Goal: Task Accomplishment & Management: Manage account settings

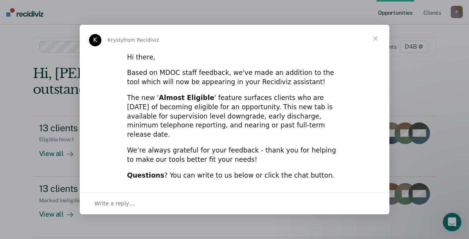
click at [254, 131] on div "The new ' Almost Eligible ' feature surfaces clients who are [DATE] of becoming…" at bounding box center [234, 117] width 215 height 46
click at [371, 43] on span "Close" at bounding box center [375, 39] width 28 height 28
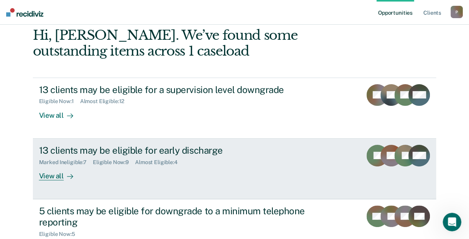
scroll to position [77, 0]
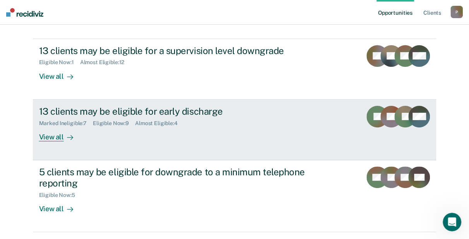
click at [54, 139] on div "View all" at bounding box center [60, 133] width 43 height 15
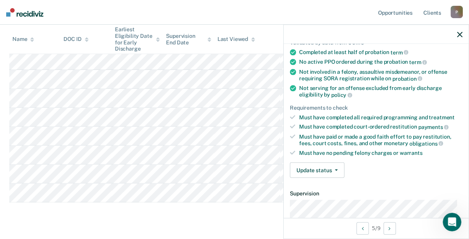
scroll to position [116, 0]
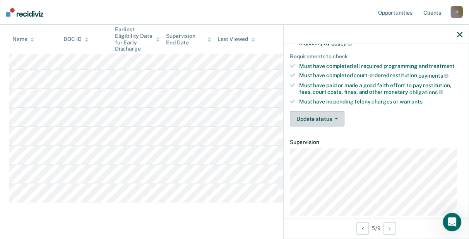
click at [326, 117] on button "Update status" at bounding box center [317, 118] width 55 height 15
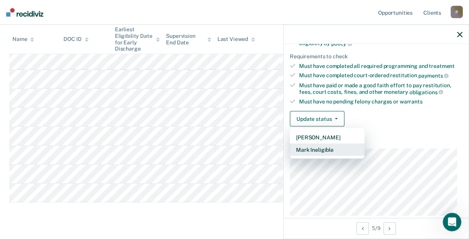
click at [321, 149] on button "Mark Ineligible" at bounding box center [327, 150] width 75 height 12
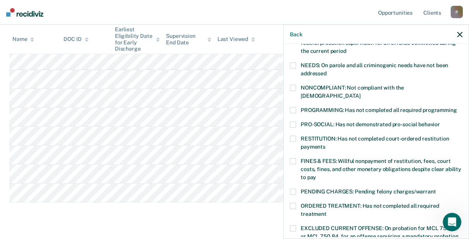
drag, startPoint x: 346, startPoint y: 133, endPoint x: 342, endPoint y: 137, distance: 4.7
click at [345, 136] on label "RESTITUTION: Has not completed court-ordered restitution payments" at bounding box center [376, 144] width 172 height 16
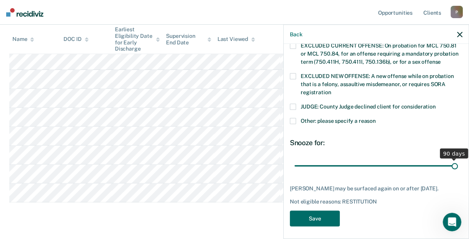
scroll to position [299, 0]
drag, startPoint x: 344, startPoint y: 156, endPoint x: 516, endPoint y: 152, distance: 171.4
type input "90"
click at [458, 159] on input "range" at bounding box center [375, 166] width 163 height 14
click at [305, 218] on button "Save" at bounding box center [315, 219] width 50 height 16
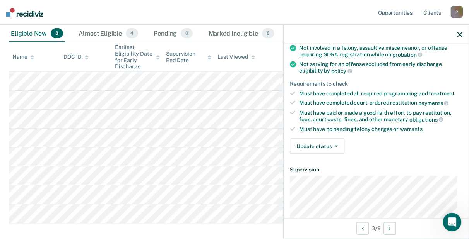
scroll to position [85, 0]
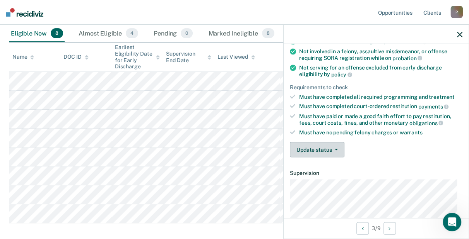
click at [313, 152] on button "Update status" at bounding box center [317, 149] width 55 height 15
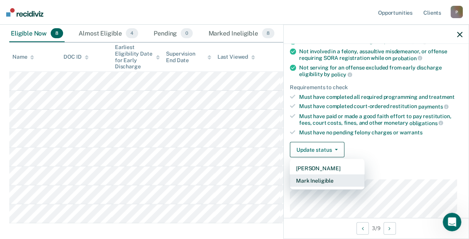
click at [330, 179] on button "Mark Ineligible" at bounding box center [327, 181] width 75 height 12
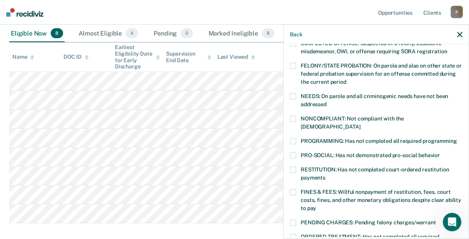
click at [340, 189] on span "FINES & FEES: Willful nonpayment of restitution, fees, court costs, fines, and …" at bounding box center [381, 200] width 161 height 22
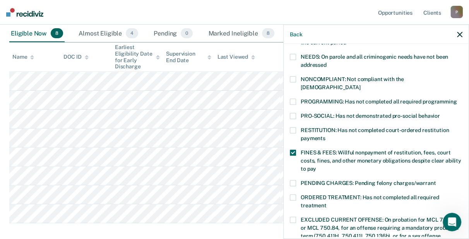
scroll to position [240, 0]
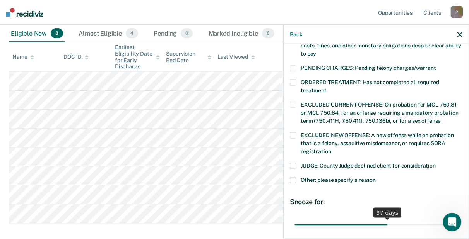
drag, startPoint x: 366, startPoint y: 216, endPoint x: 376, endPoint y: 216, distance: 9.3
type input "64"
click at [458, 219] on input "range" at bounding box center [375, 226] width 163 height 14
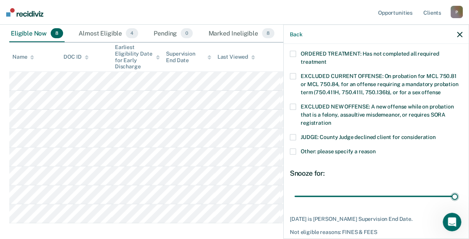
scroll to position [292, 0]
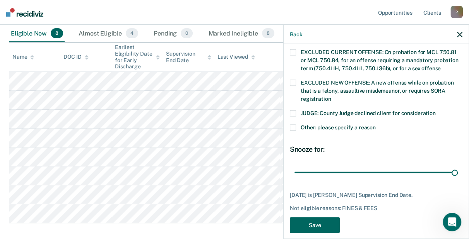
click at [313, 218] on button "Save" at bounding box center [315, 226] width 50 height 16
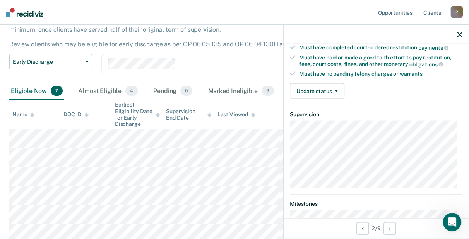
scroll to position [46, 0]
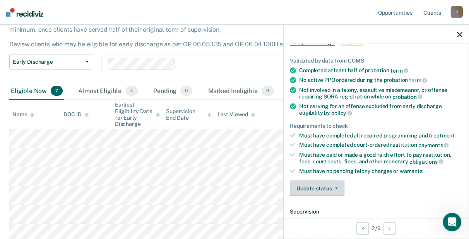
click at [324, 189] on button "Update status" at bounding box center [317, 188] width 55 height 15
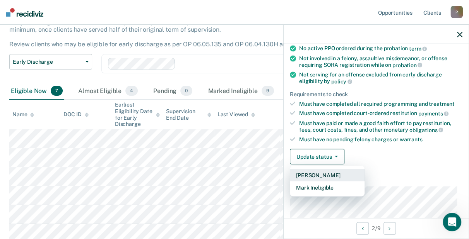
scroll to position [91, 0]
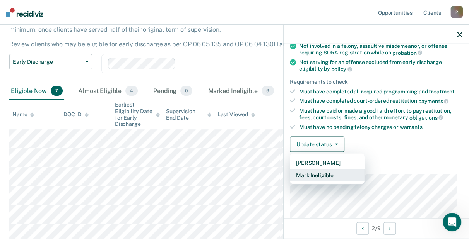
click at [329, 174] on button "Mark Ineligible" at bounding box center [327, 175] width 75 height 12
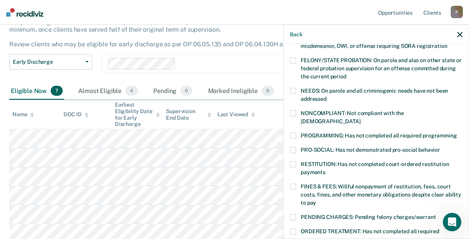
click at [323, 133] on span "PROGRAMMING: Has not completed all required programming" at bounding box center [379, 136] width 156 height 6
click at [323, 147] on span "PRO-SOCIAL: Has not demonstrated pro-social behavior" at bounding box center [370, 150] width 139 height 6
click at [328, 133] on span "PROGRAMMING: Has not completed all required programming" at bounding box center [379, 136] width 156 height 6
click at [316, 147] on span "PRO-SOCIAL: Has not demonstrated pro-social behavior" at bounding box center [370, 150] width 139 height 6
click at [319, 133] on span "PROGRAMMING: Has not completed all required programming" at bounding box center [379, 136] width 156 height 6
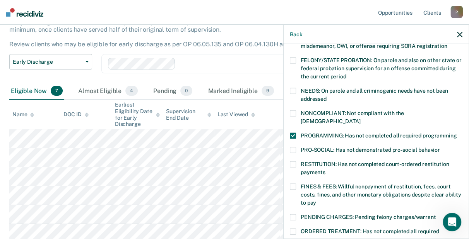
click at [318, 184] on span "FINES & FEES: Willful nonpayment of restitution, fees, court costs, fines, and …" at bounding box center [381, 195] width 161 height 22
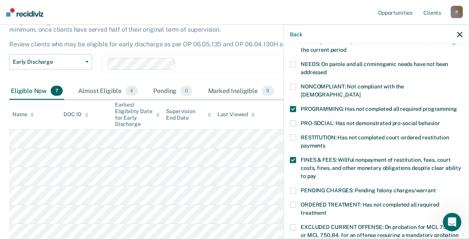
scroll to position [130, 0]
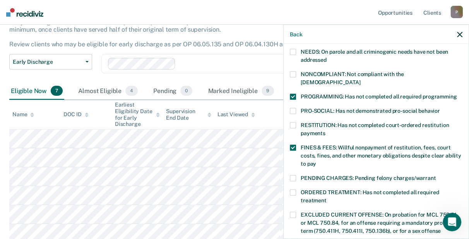
click at [337, 190] on label "ORDERED TREATMENT: Has not completed all required treatment" at bounding box center [376, 198] width 172 height 16
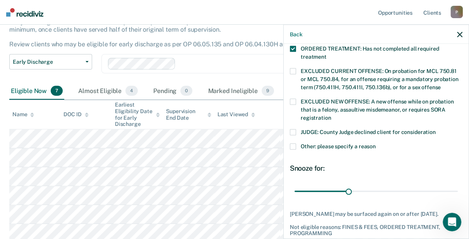
scroll to position [306, 0]
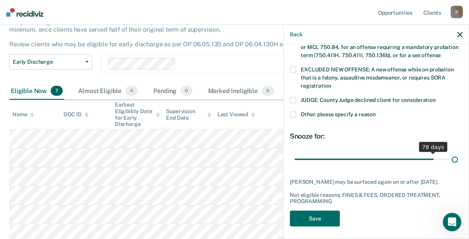
drag, startPoint x: 349, startPoint y: 149, endPoint x: 500, endPoint y: 158, distance: 150.7
type input "90"
click at [458, 158] on input "range" at bounding box center [375, 160] width 163 height 14
click at [317, 220] on button "Save" at bounding box center [315, 219] width 50 height 16
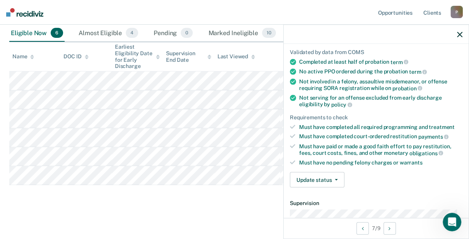
scroll to position [46, 0]
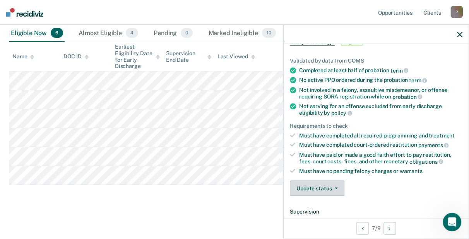
click at [318, 186] on button "Update status" at bounding box center [317, 188] width 55 height 15
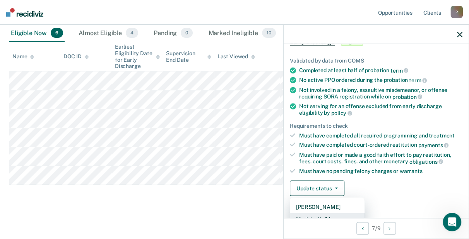
scroll to position [52, 0]
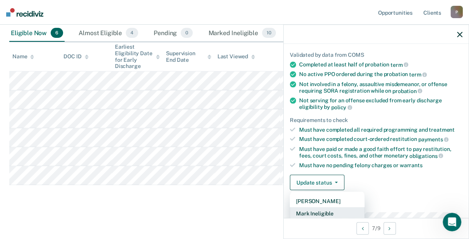
click at [329, 212] on button "Mark Ineligible" at bounding box center [327, 214] width 75 height 12
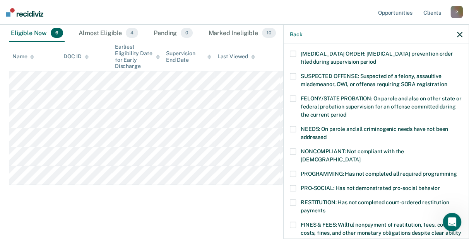
click at [332, 200] on span "RESTITUTION: Has not completed court-ordered restitution payments" at bounding box center [375, 207] width 148 height 14
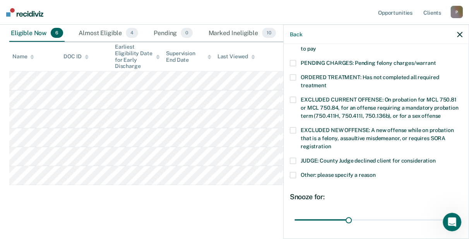
scroll to position [245, 0]
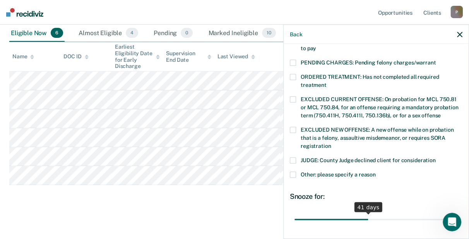
drag, startPoint x: 365, startPoint y: 210, endPoint x: 490, endPoint y: 193, distance: 126.2
type input "90"
click at [458, 213] on input "range" at bounding box center [375, 220] width 163 height 14
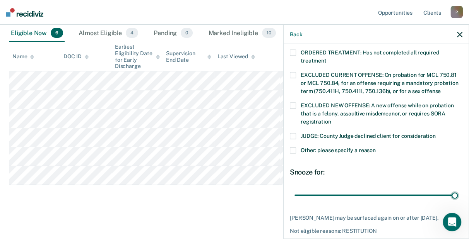
scroll to position [292, 0]
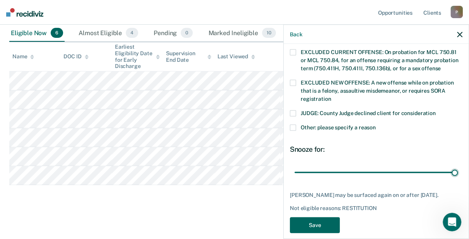
click at [316, 218] on button "Save" at bounding box center [315, 226] width 50 height 16
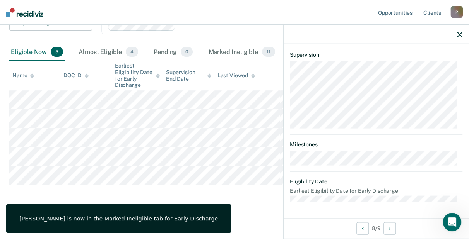
scroll to position [193, 0]
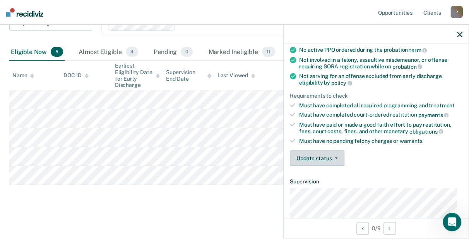
click at [333, 158] on button "Update status" at bounding box center [317, 158] width 55 height 15
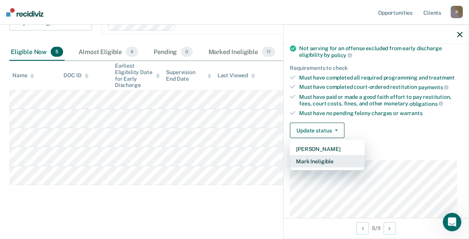
scroll to position [116, 0]
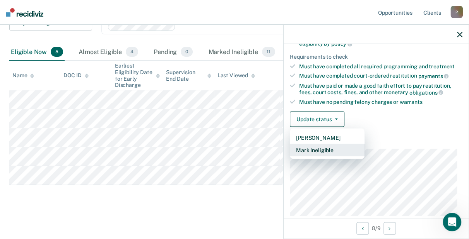
click at [320, 150] on button "Mark Ineligible" at bounding box center [327, 150] width 75 height 12
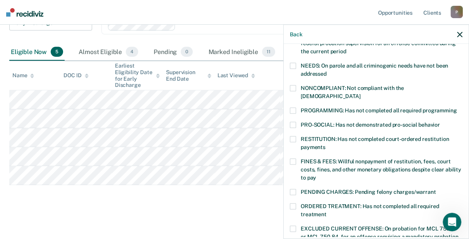
click at [338, 137] on label "RESTITUTION: Has not completed court-ordered restitution payments" at bounding box center [376, 145] width 172 height 16
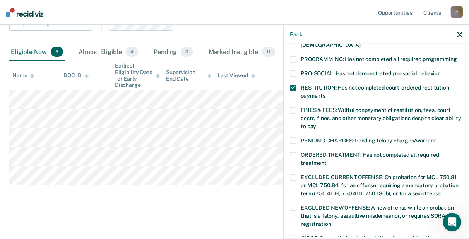
scroll to position [231, 0]
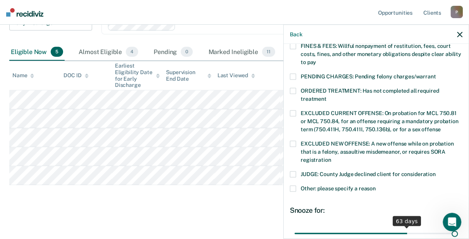
drag, startPoint x: 362, startPoint y: 221, endPoint x: 459, endPoint y: 207, distance: 98.4
type input "90"
click at [458, 227] on input "range" at bounding box center [375, 234] width 163 height 14
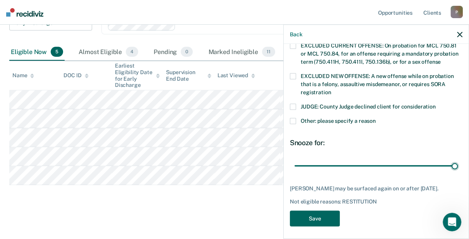
click at [316, 215] on button "Save" at bounding box center [315, 219] width 50 height 16
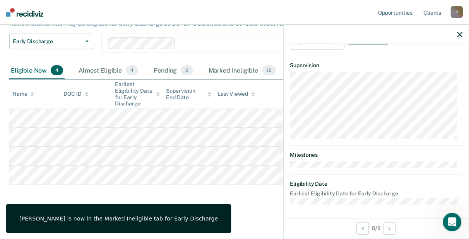
scroll to position [193, 0]
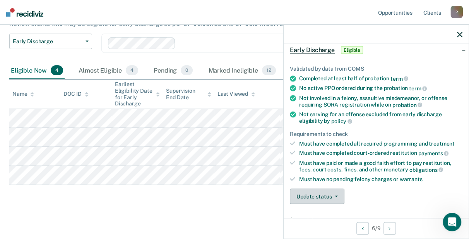
click at [318, 195] on button "Update status" at bounding box center [317, 196] width 55 height 15
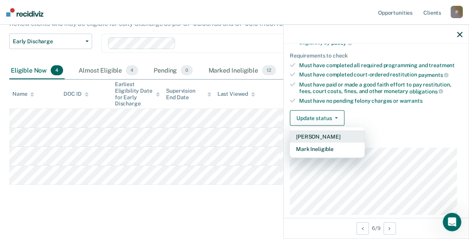
scroll to position [117, 0]
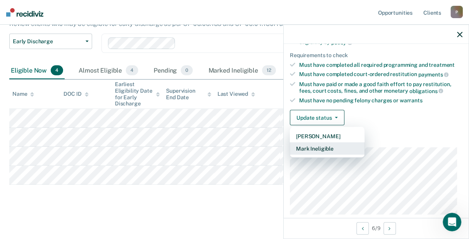
click at [328, 147] on button "Mark Ineligible" at bounding box center [327, 149] width 75 height 12
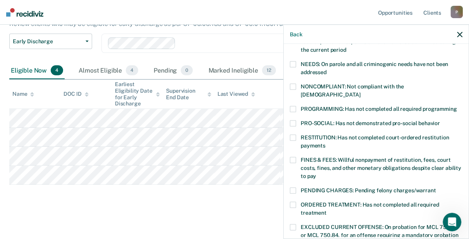
click at [322, 158] on span "FINES & FEES: Willful nonpayment of restitution, fees, court costs, fines, and …" at bounding box center [381, 168] width 161 height 22
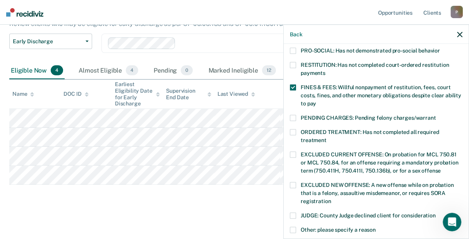
scroll to position [272, 0]
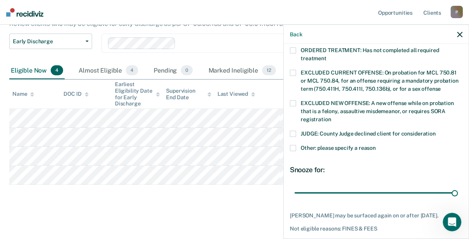
drag, startPoint x: 344, startPoint y: 184, endPoint x: 469, endPoint y: 167, distance: 126.0
click at [458, 186] on input "range" at bounding box center [375, 193] width 163 height 14
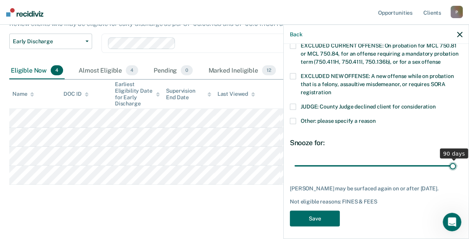
type input "90"
drag, startPoint x: 449, startPoint y: 158, endPoint x: 459, endPoint y: 157, distance: 9.7
click at [458, 159] on input "range" at bounding box center [375, 166] width 163 height 14
click at [330, 219] on button "Save" at bounding box center [315, 219] width 50 height 16
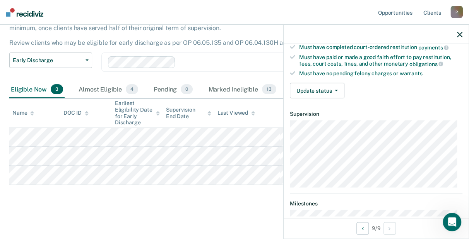
scroll to position [77, 0]
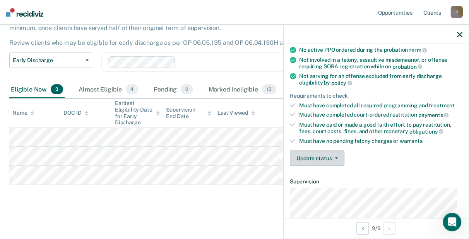
click at [315, 158] on button "Update status" at bounding box center [317, 158] width 55 height 15
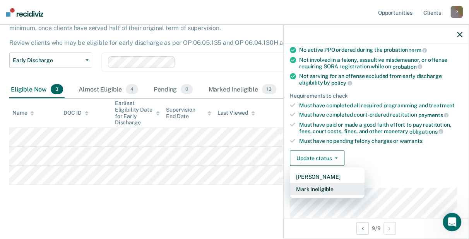
click at [324, 188] on button "Mark Ineligible" at bounding box center [327, 189] width 75 height 12
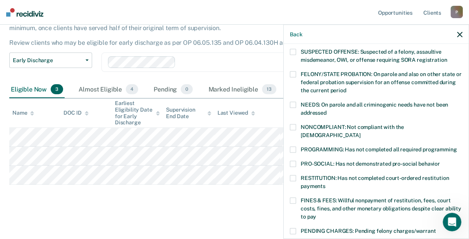
click at [326, 198] on label "FINES & FEES: Willful nonpayment of restitution, fees, court costs, fines, and …" at bounding box center [376, 210] width 172 height 24
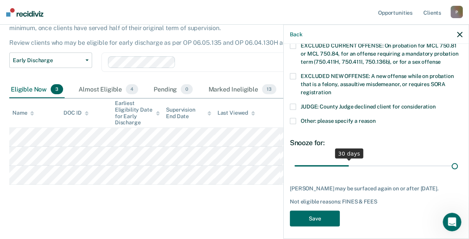
scroll to position [299, 0]
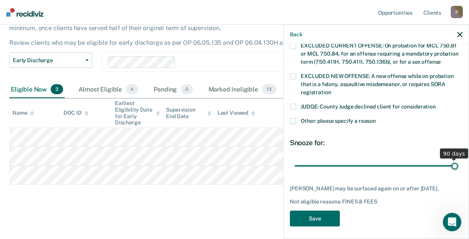
drag, startPoint x: 346, startPoint y: 157, endPoint x: 530, endPoint y: 154, distance: 184.1
type input "90"
click at [458, 159] on input "range" at bounding box center [375, 166] width 163 height 14
click at [328, 211] on button "Save" at bounding box center [315, 219] width 50 height 16
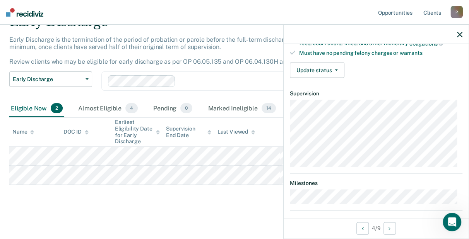
scroll to position [85, 0]
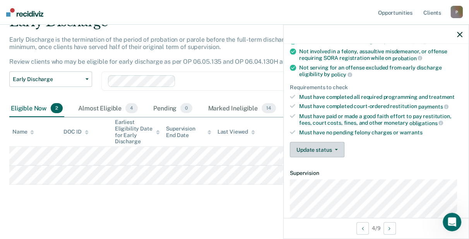
click at [322, 148] on button "Update status" at bounding box center [317, 149] width 55 height 15
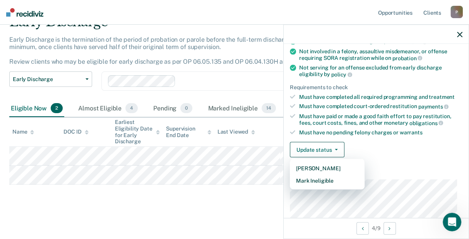
click at [328, 186] on article "TM Early Discharge Eligible Validated by data from COMS Completed at least half…" at bounding box center [376, 144] width 172 height 353
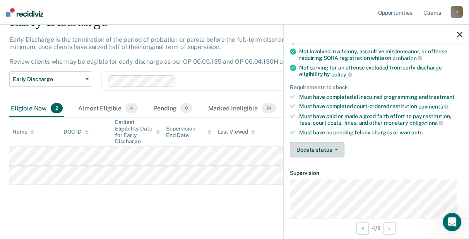
click at [328, 148] on button "Update status" at bounding box center [317, 149] width 55 height 15
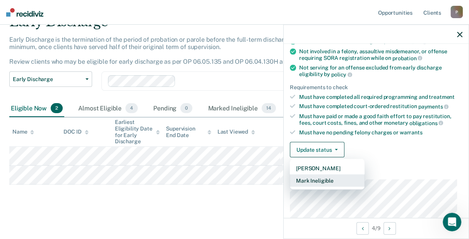
click at [324, 177] on button "Mark Ineligible" at bounding box center [327, 181] width 75 height 12
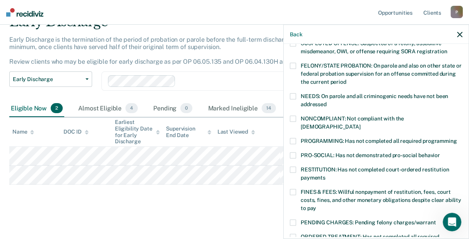
click at [334, 190] on label "FINES & FEES: Willful nonpayment of restitution, fees, court costs, fines, and …" at bounding box center [376, 202] width 172 height 24
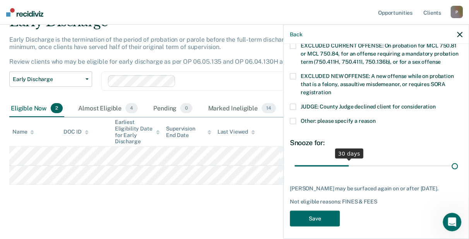
scroll to position [299, 0]
drag, startPoint x: 347, startPoint y: 159, endPoint x: 408, endPoint y: 209, distance: 80.0
type input "90"
click at [458, 173] on input "range" at bounding box center [375, 166] width 163 height 14
click at [319, 220] on button "Save" at bounding box center [315, 219] width 50 height 16
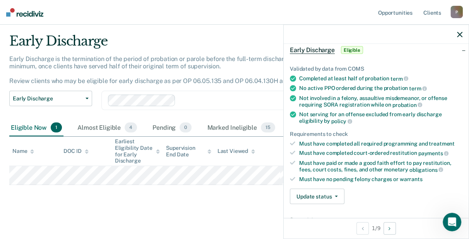
scroll to position [85, 0]
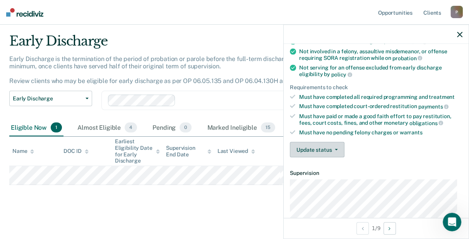
click at [318, 142] on button "Update status" at bounding box center [317, 149] width 55 height 15
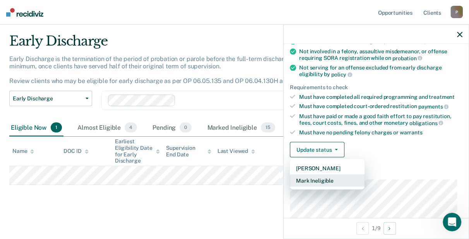
click at [326, 178] on button "Mark Ineligible" at bounding box center [327, 181] width 75 height 12
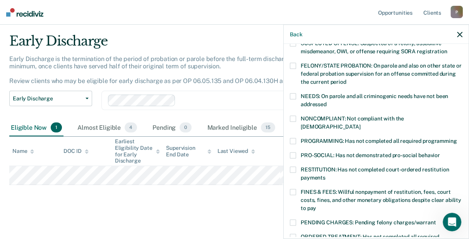
scroll to position [46, 0]
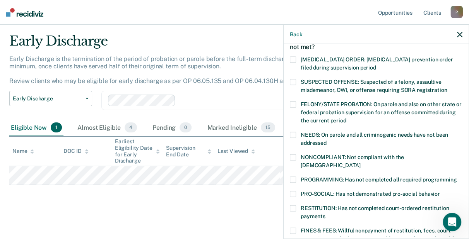
click at [374, 154] on span "NONCOMPLIANT: Not compliant with the [DEMOGRAPHIC_DATA]" at bounding box center [352, 161] width 103 height 14
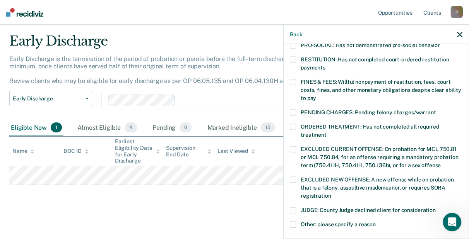
scroll to position [240, 0]
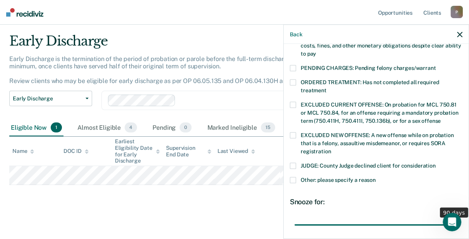
drag, startPoint x: 350, startPoint y: 209, endPoint x: 503, endPoint y: 190, distance: 154.4
type input "90"
click at [458, 219] on input "range" at bounding box center [375, 226] width 163 height 14
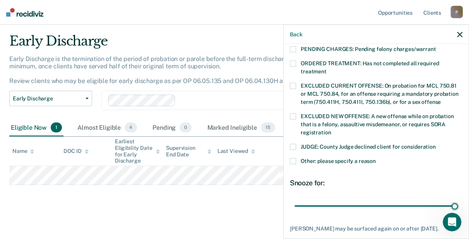
scroll to position [285, 0]
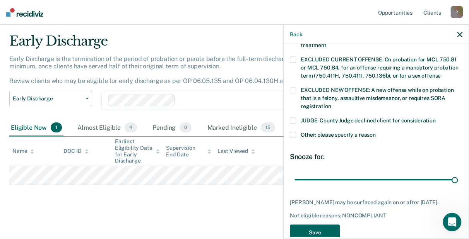
click at [325, 225] on button "Save" at bounding box center [315, 233] width 50 height 16
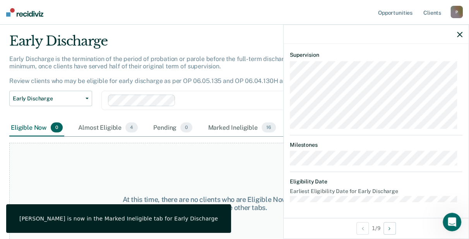
scroll to position [258, 0]
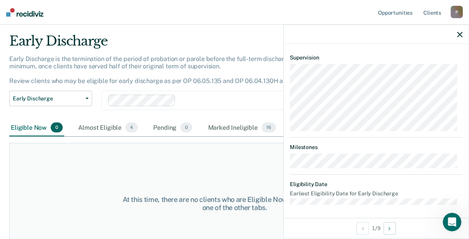
drag, startPoint x: 460, startPoint y: 36, endPoint x: 445, endPoint y: 40, distance: 15.2
click at [460, 36] on icon "button" at bounding box center [459, 34] width 5 height 5
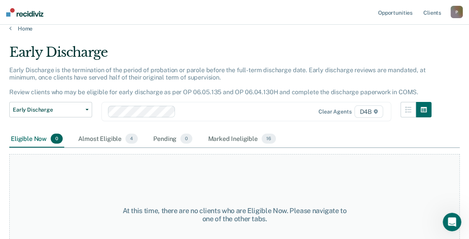
scroll to position [0, 0]
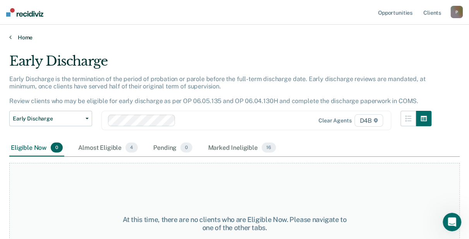
click at [11, 39] on link "Home" at bounding box center [234, 37] width 450 height 7
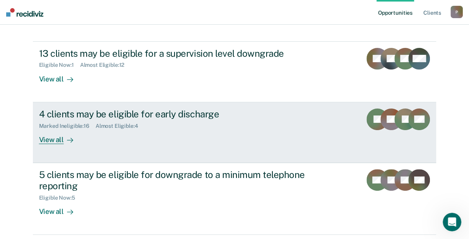
scroll to position [77, 0]
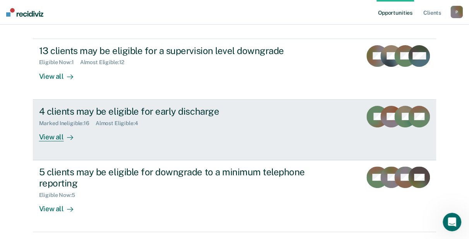
click at [174, 111] on div "4 clients may be eligible for early discharge" at bounding box center [175, 111] width 272 height 11
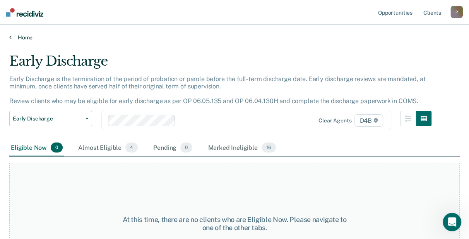
click at [20, 38] on link "Home" at bounding box center [234, 37] width 450 height 7
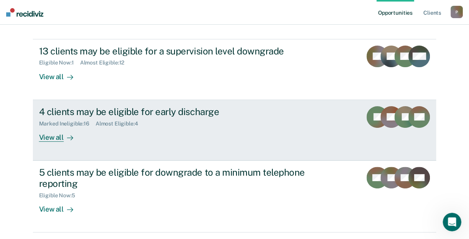
scroll to position [77, 0]
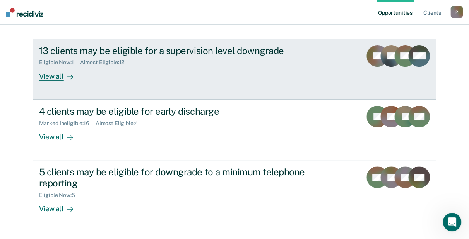
click at [209, 47] on div "13 clients may be eligible for a supervision level downgrade" at bounding box center [175, 50] width 272 height 11
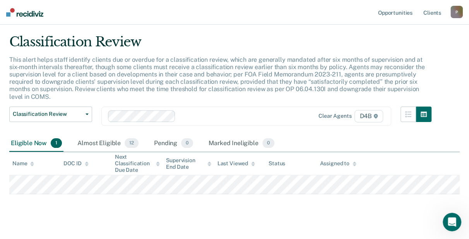
scroll to position [29, 0]
